Goal: Task Accomplishment & Management: Use online tool/utility

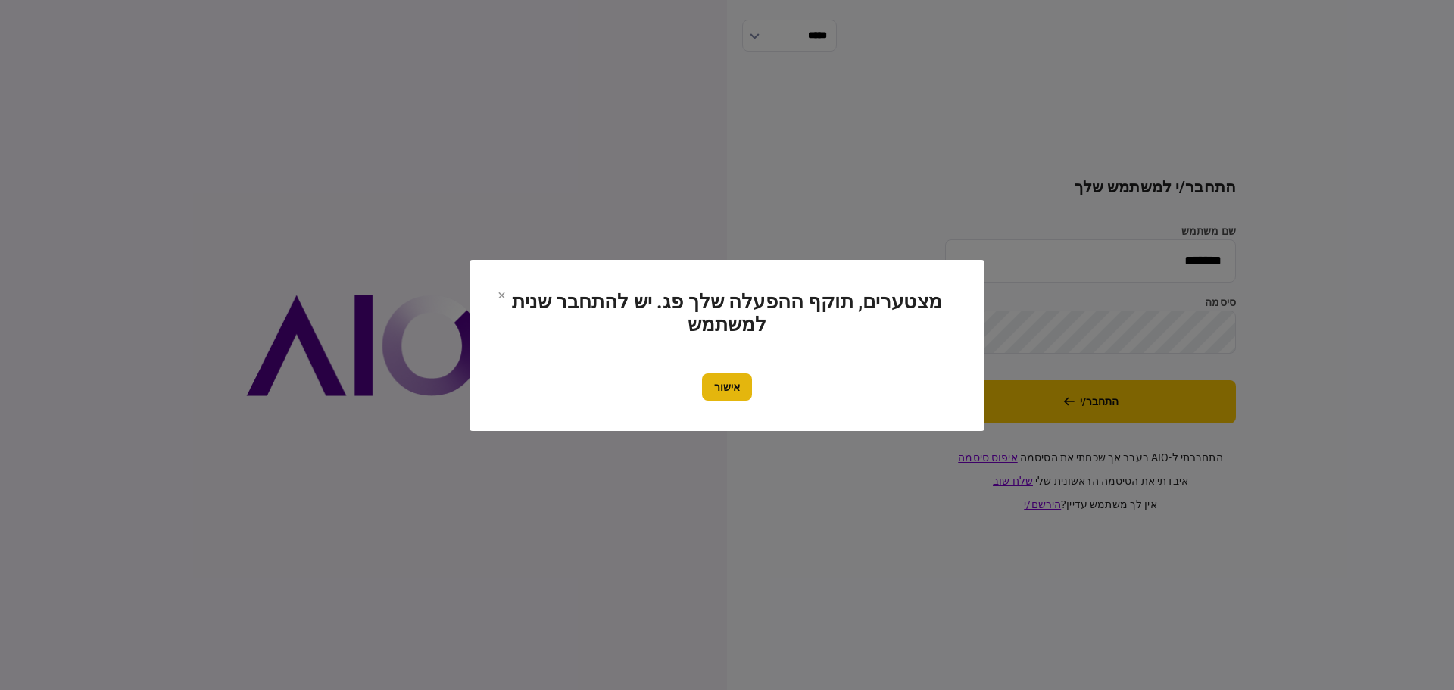
click at [742, 389] on button "אישור" at bounding box center [727, 386] width 50 height 27
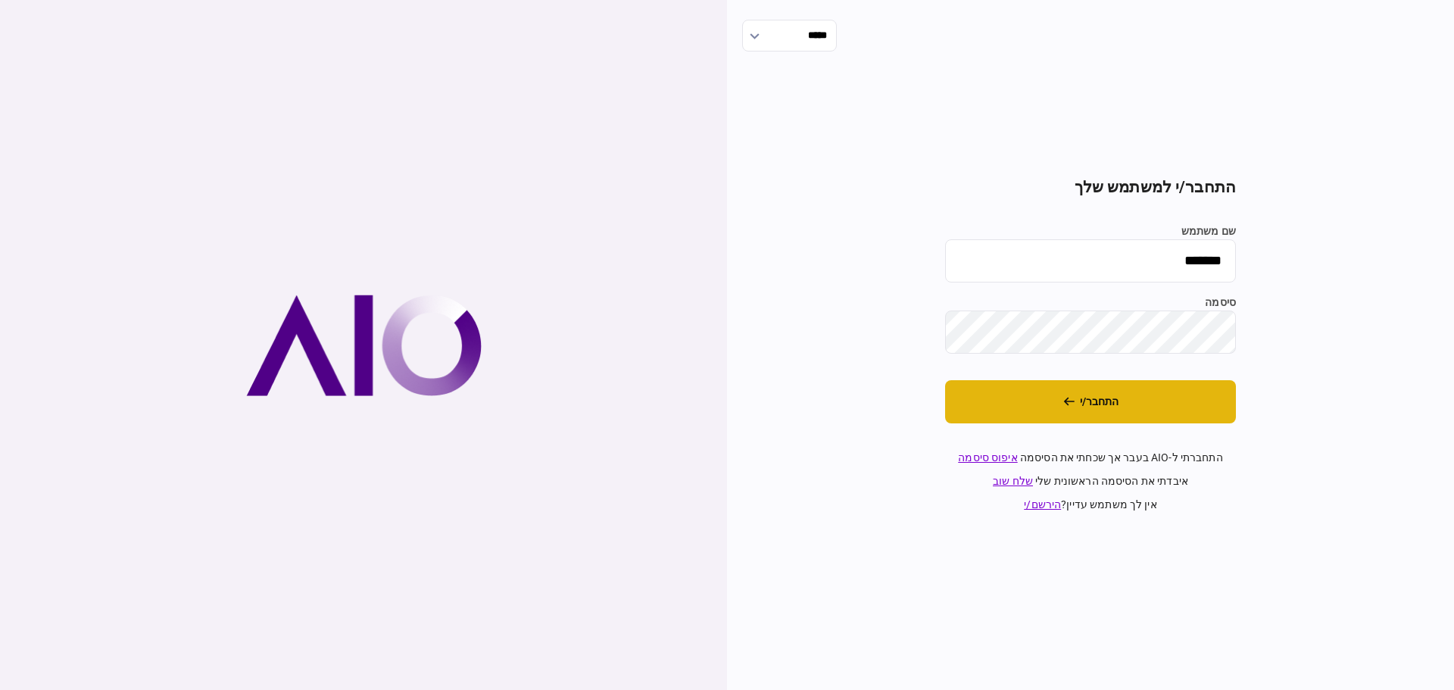
click at [1169, 399] on button "התחבר/י" at bounding box center [1090, 401] width 291 height 43
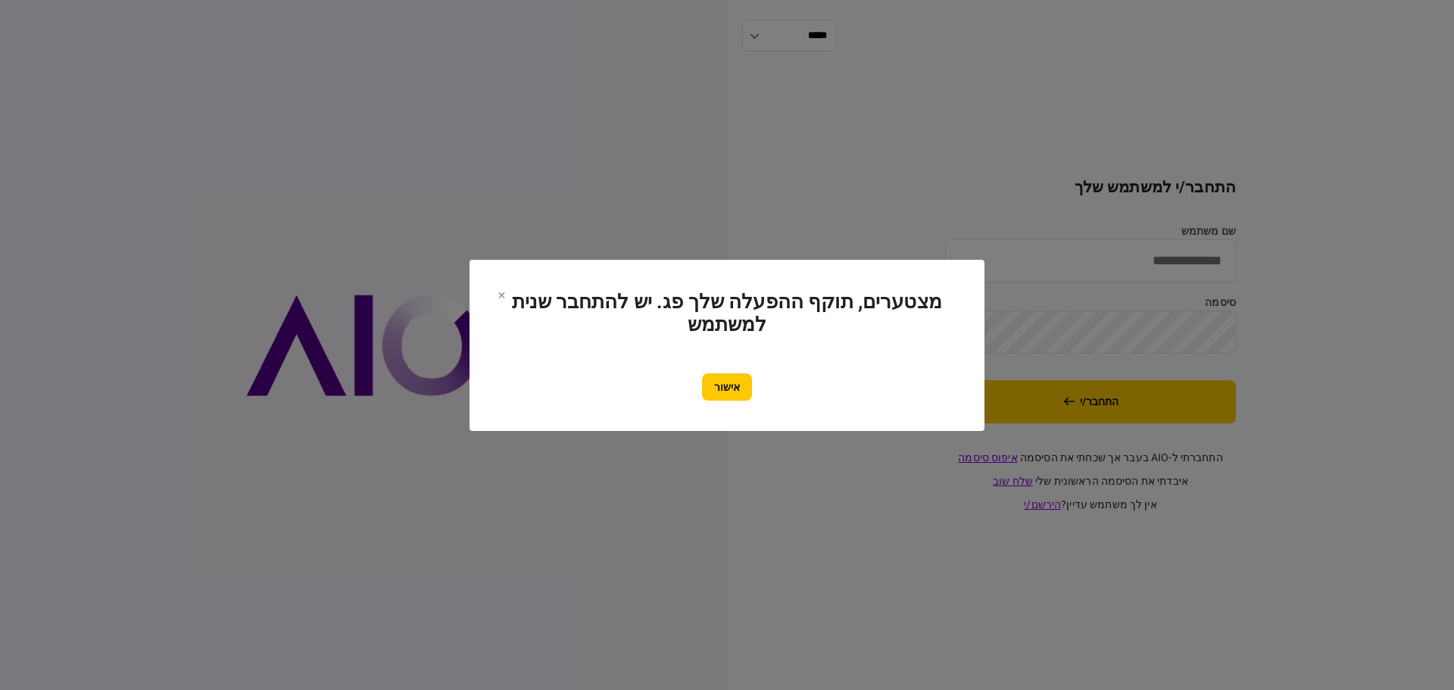
type input "*******"
